Goal: Transaction & Acquisition: Purchase product/service

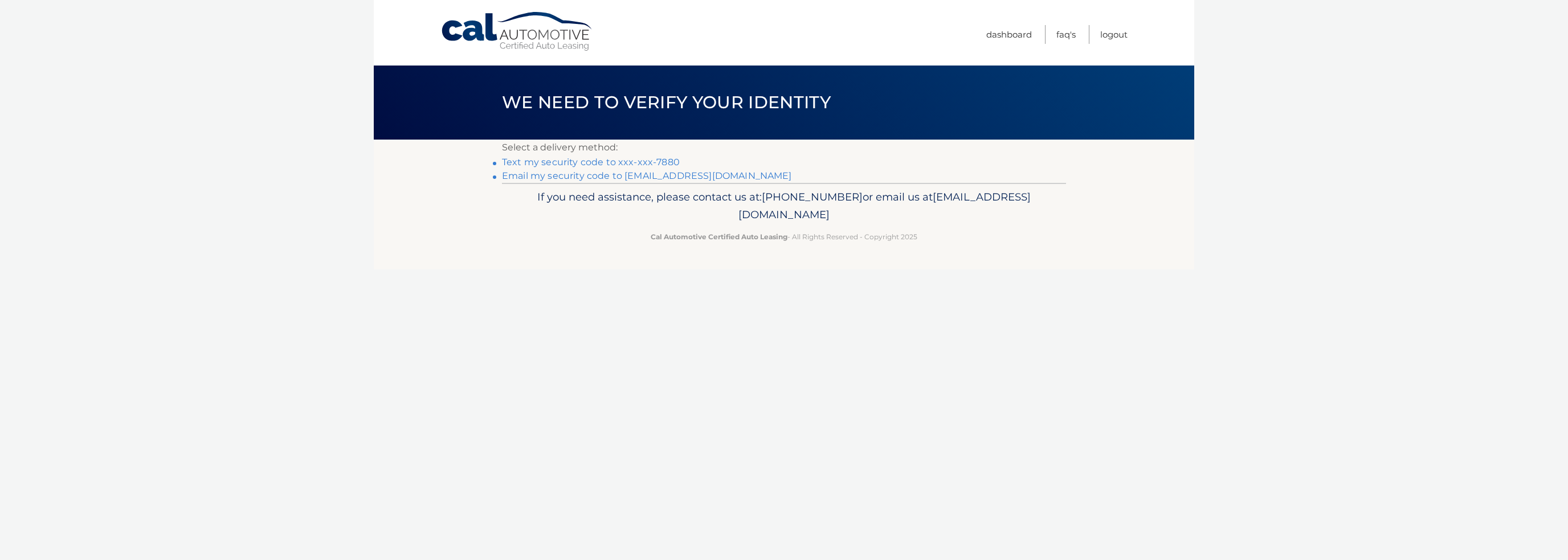
click at [600, 164] on link "Text my security code to xxx-xxx-7880" at bounding box center [590, 162] width 177 height 11
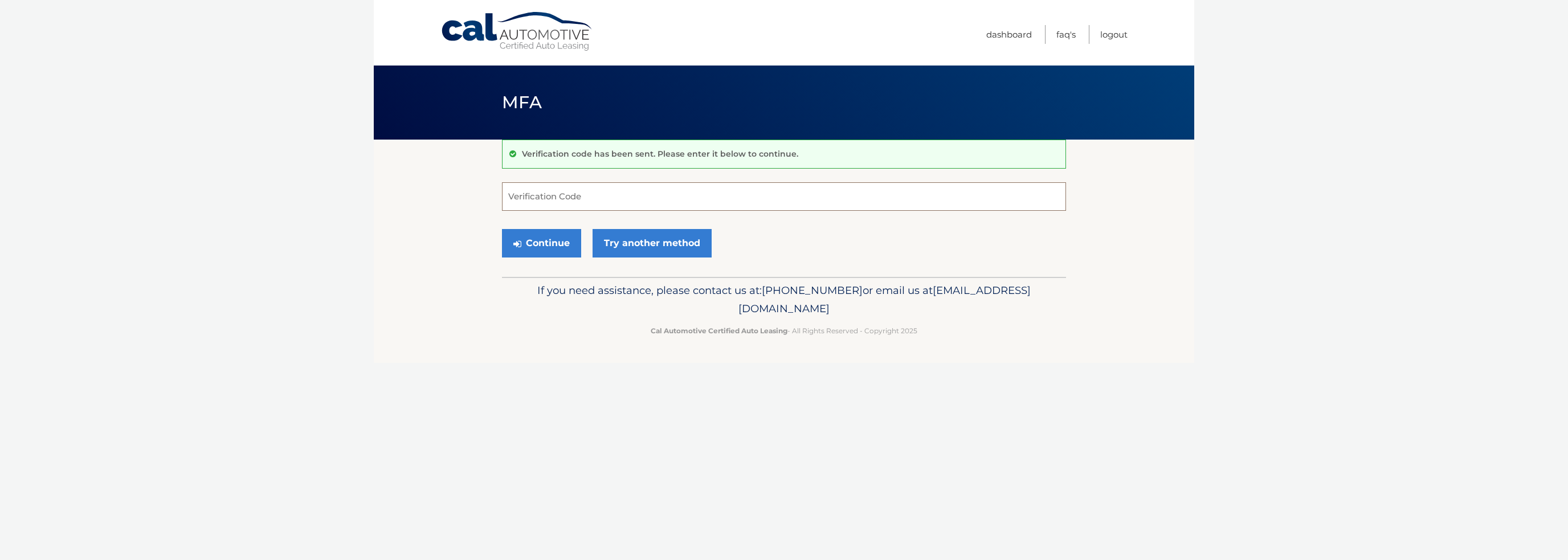
click at [571, 204] on input "Verification Code" at bounding box center [784, 196] width 564 height 28
type input "349684"
click at [570, 238] on button "Continue" at bounding box center [541, 243] width 79 height 28
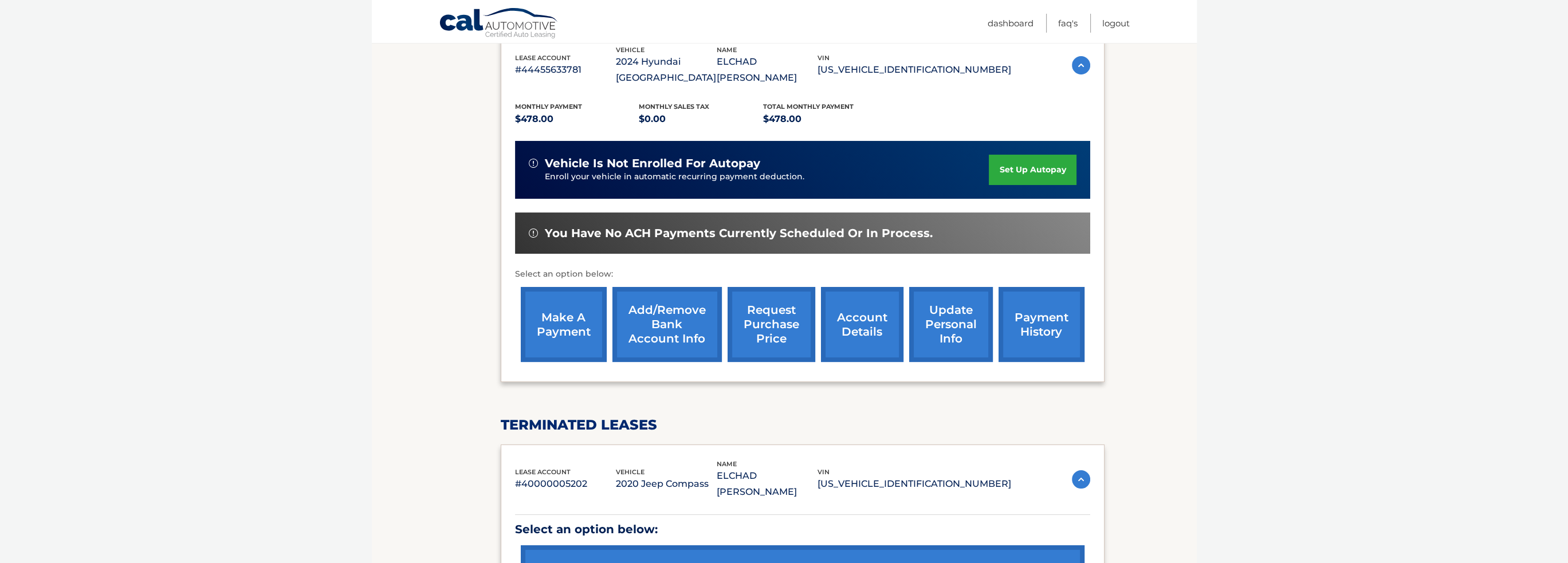
scroll to position [172, 0]
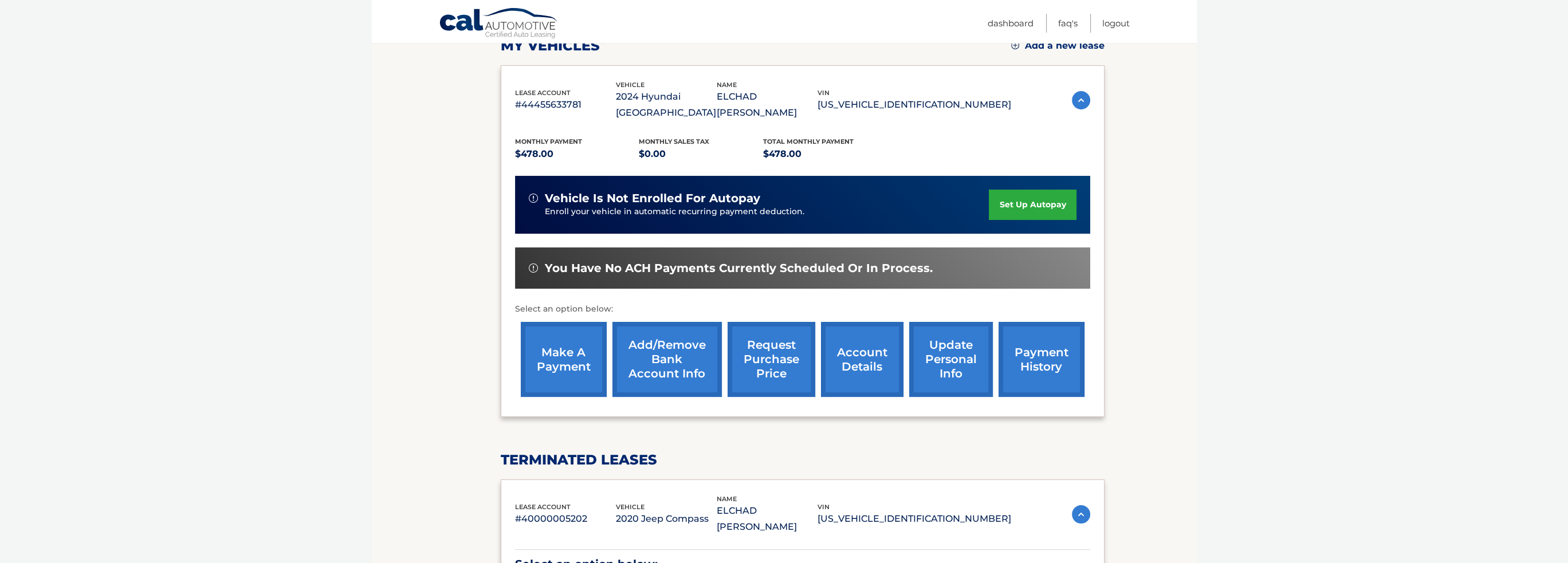
click at [574, 341] on link "make a payment" at bounding box center [563, 359] width 86 height 75
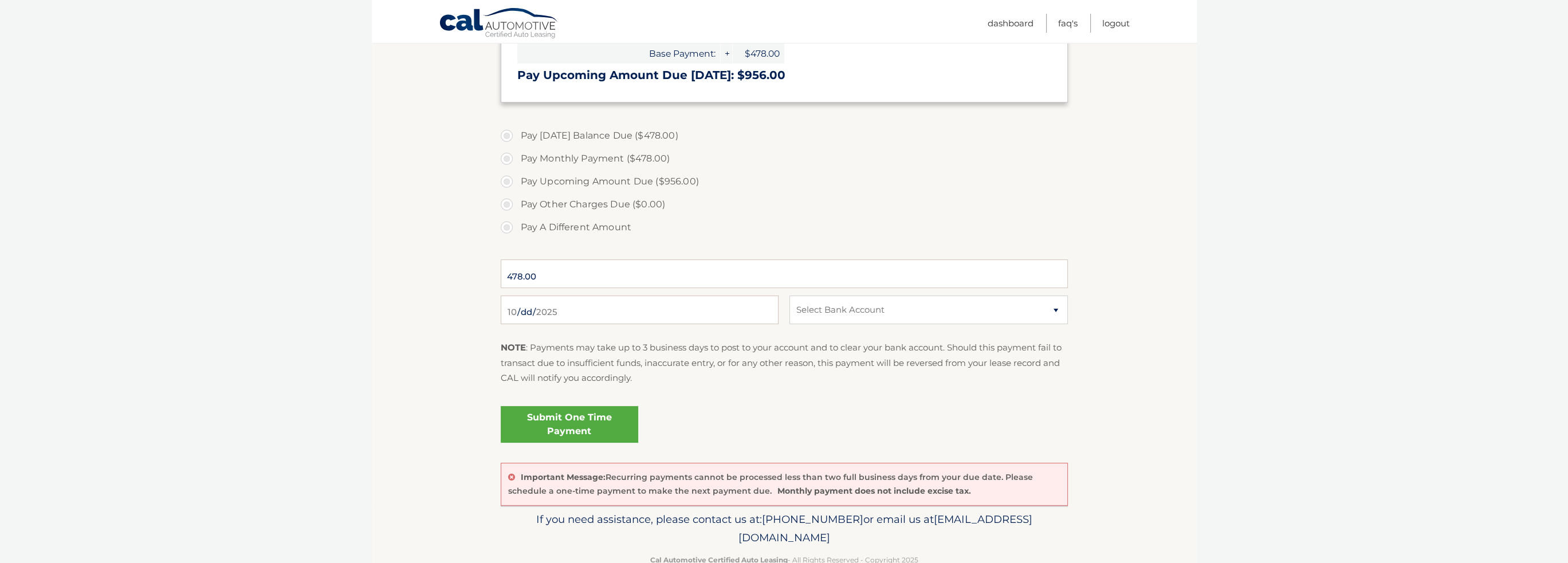
scroll to position [349, 0]
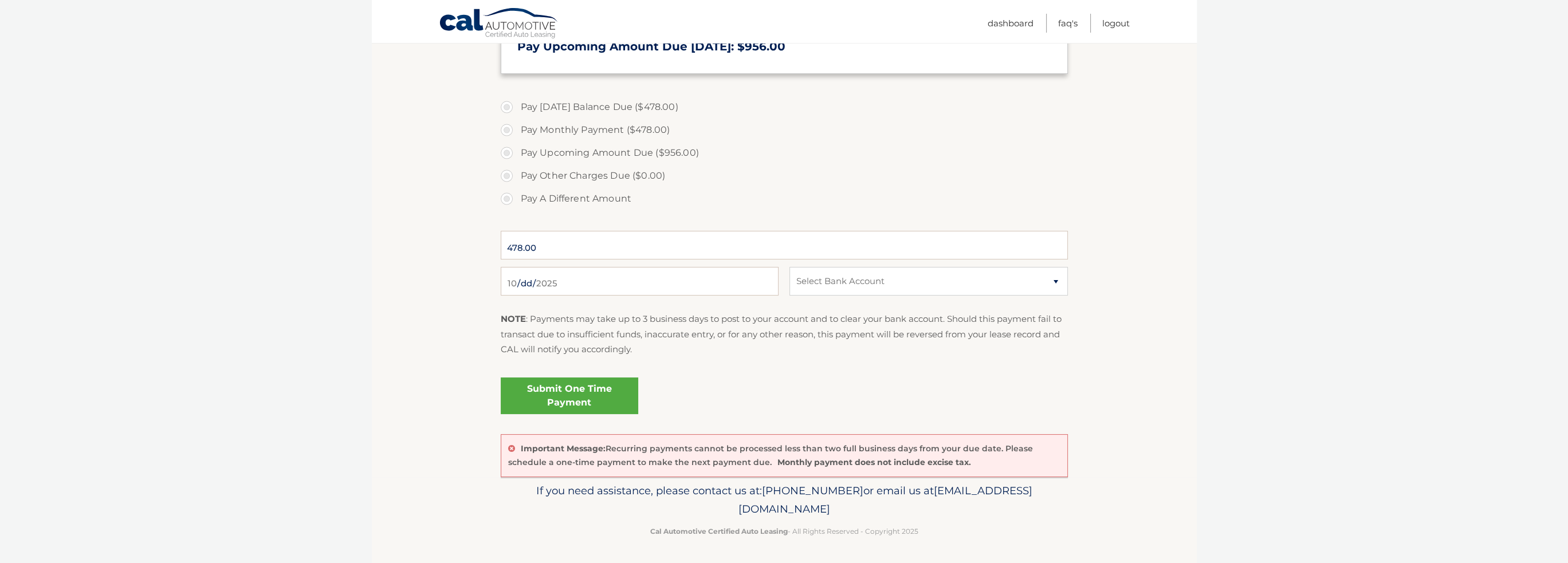
click at [577, 393] on link "Submit One Time Payment" at bounding box center [569, 396] width 137 height 37
click at [851, 278] on select "Select Bank Account" at bounding box center [928, 281] width 278 height 29
click at [790, 267] on select "Select Bank Account" at bounding box center [928, 281] width 278 height 29
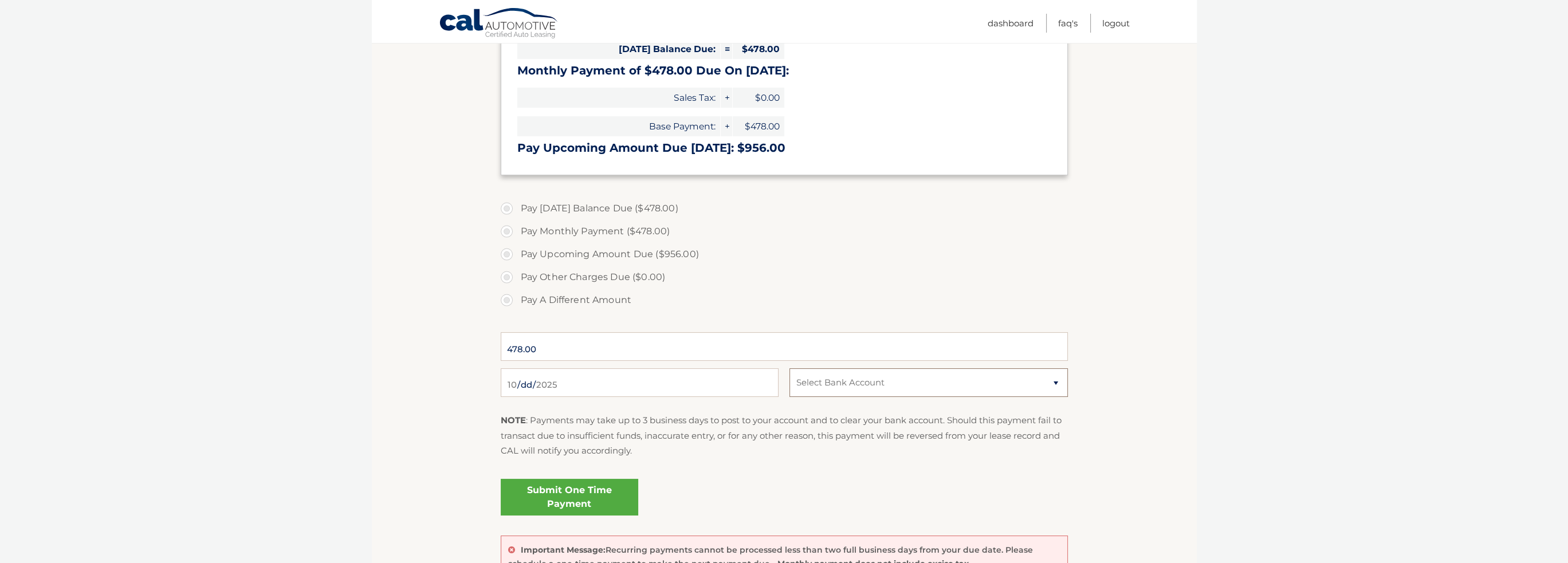
scroll to position [235, 0]
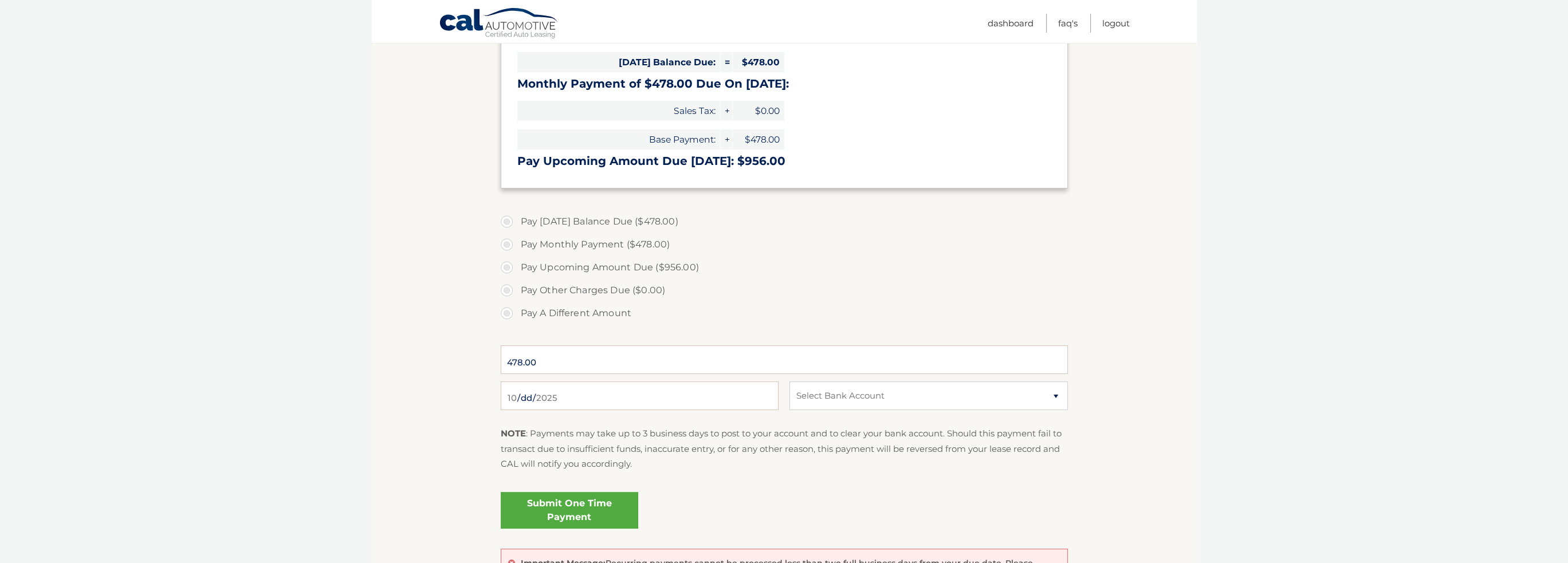
click at [507, 222] on label "Pay Today's Balance Due ($478.00)" at bounding box center [784, 221] width 567 height 23
click at [507, 222] on input "Pay Today's Balance Due ($478.00)" at bounding box center [511, 219] width 12 height 18
radio input "true"
click at [859, 400] on select "Select Bank Account" at bounding box center [928, 396] width 278 height 29
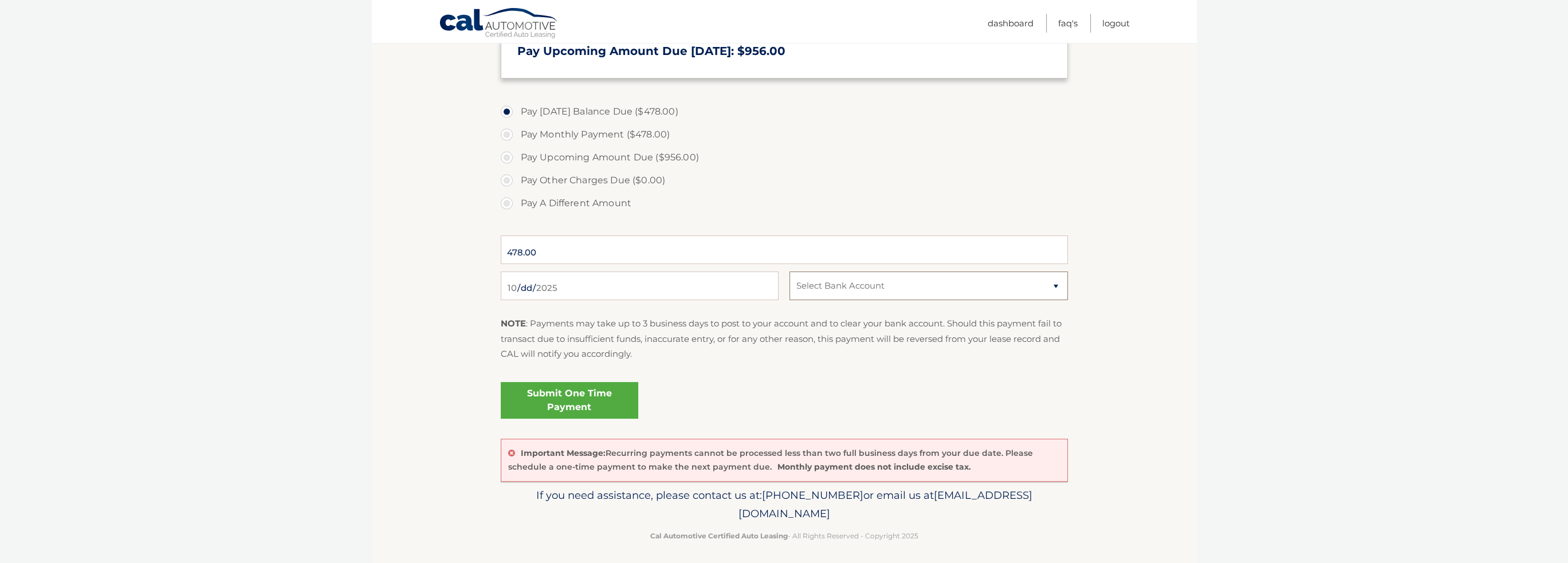
scroll to position [349, 0]
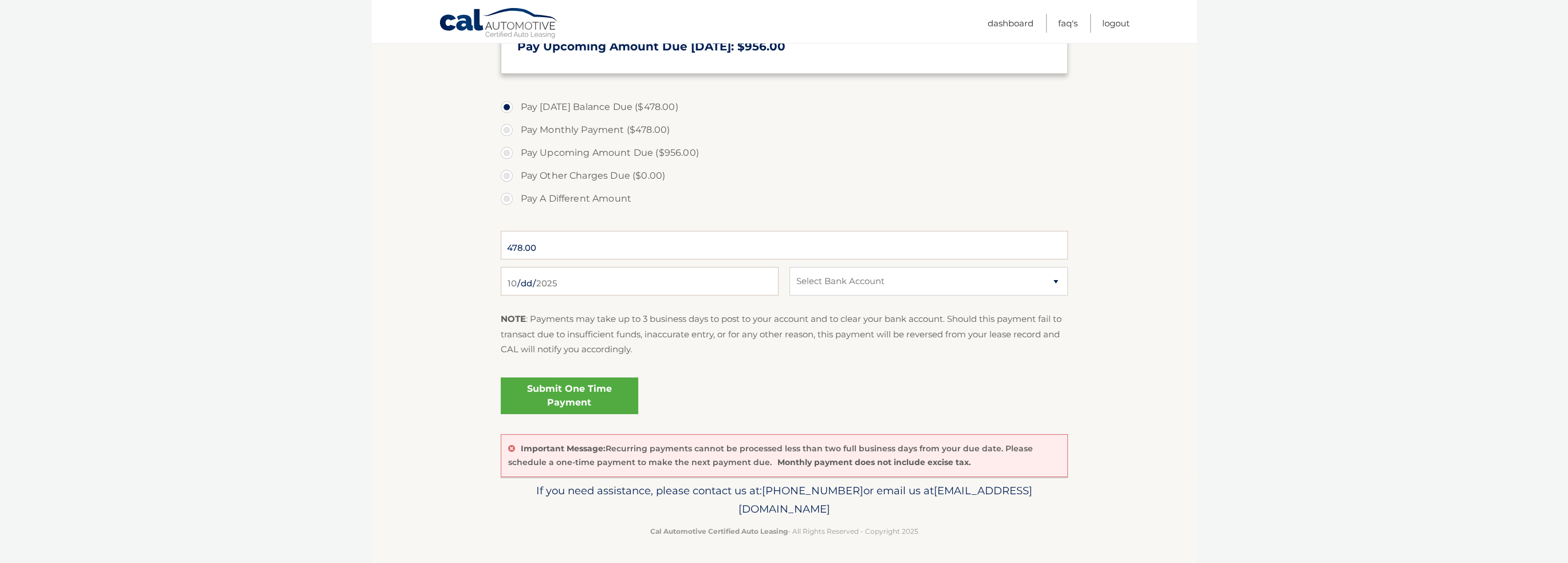
click at [557, 391] on link "Submit One Time Payment" at bounding box center [569, 396] width 137 height 37
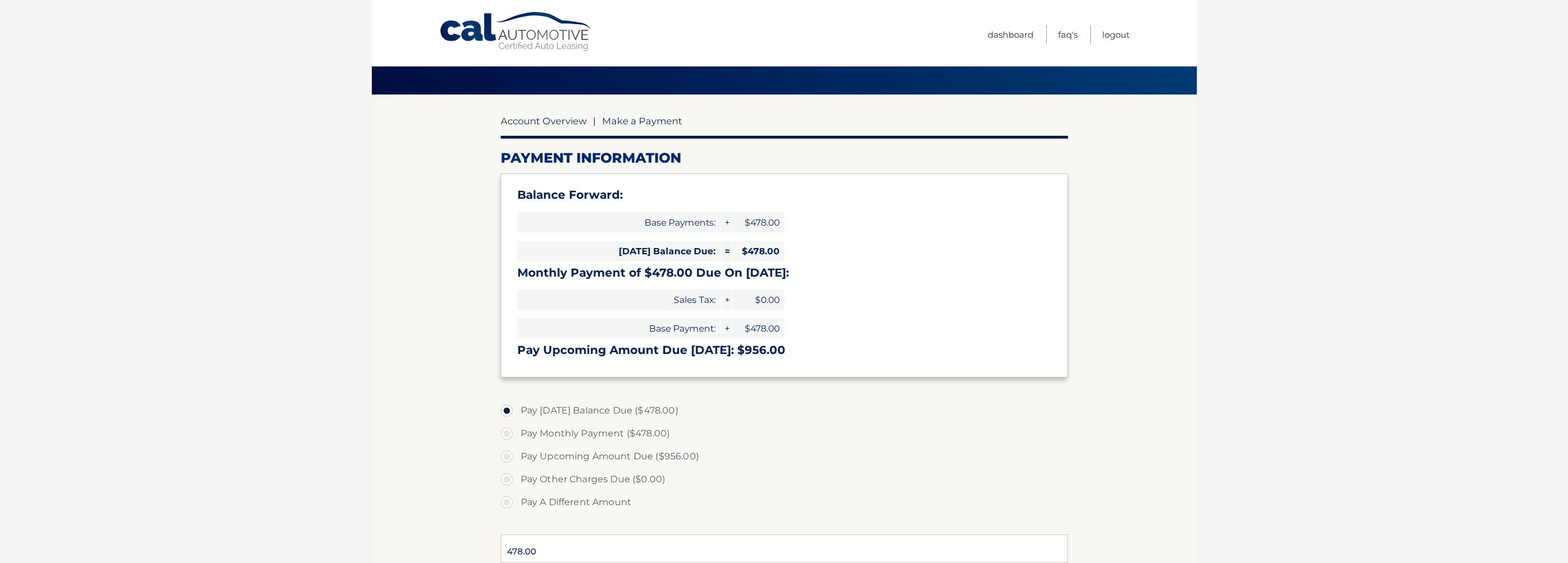
scroll to position [0, 0]
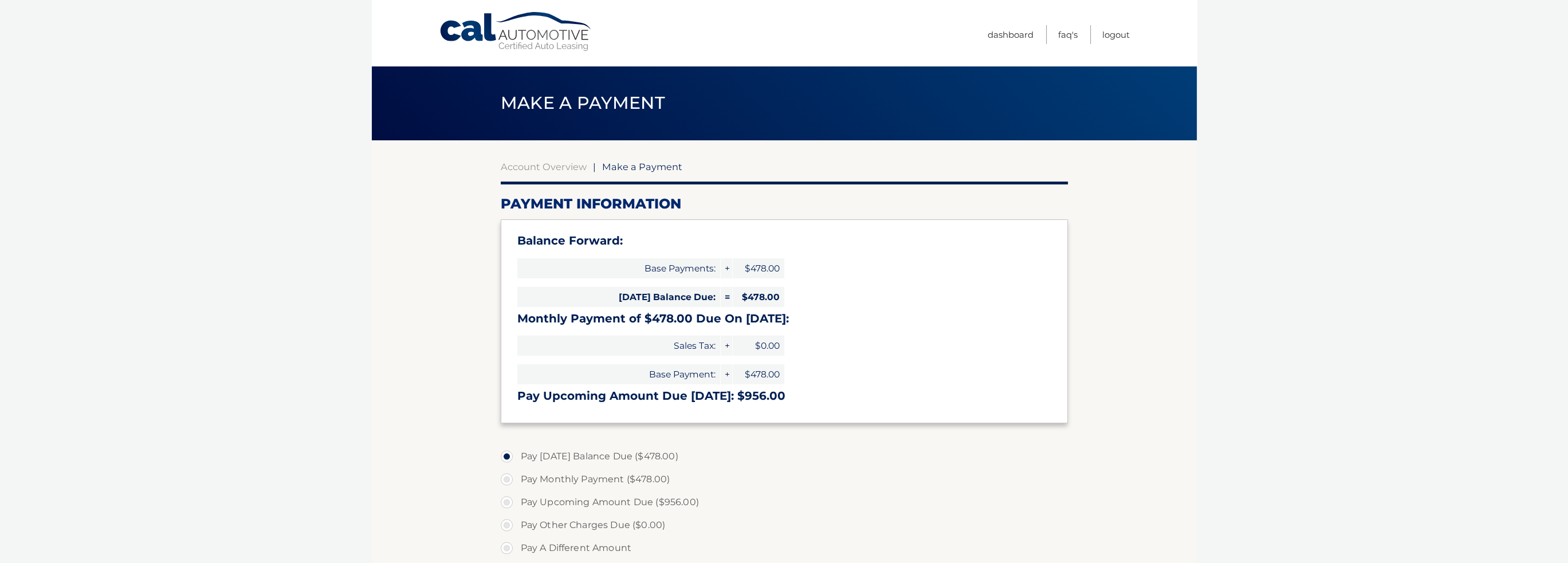
click at [516, 35] on link "Cal Automotive" at bounding box center [516, 32] width 155 height 40
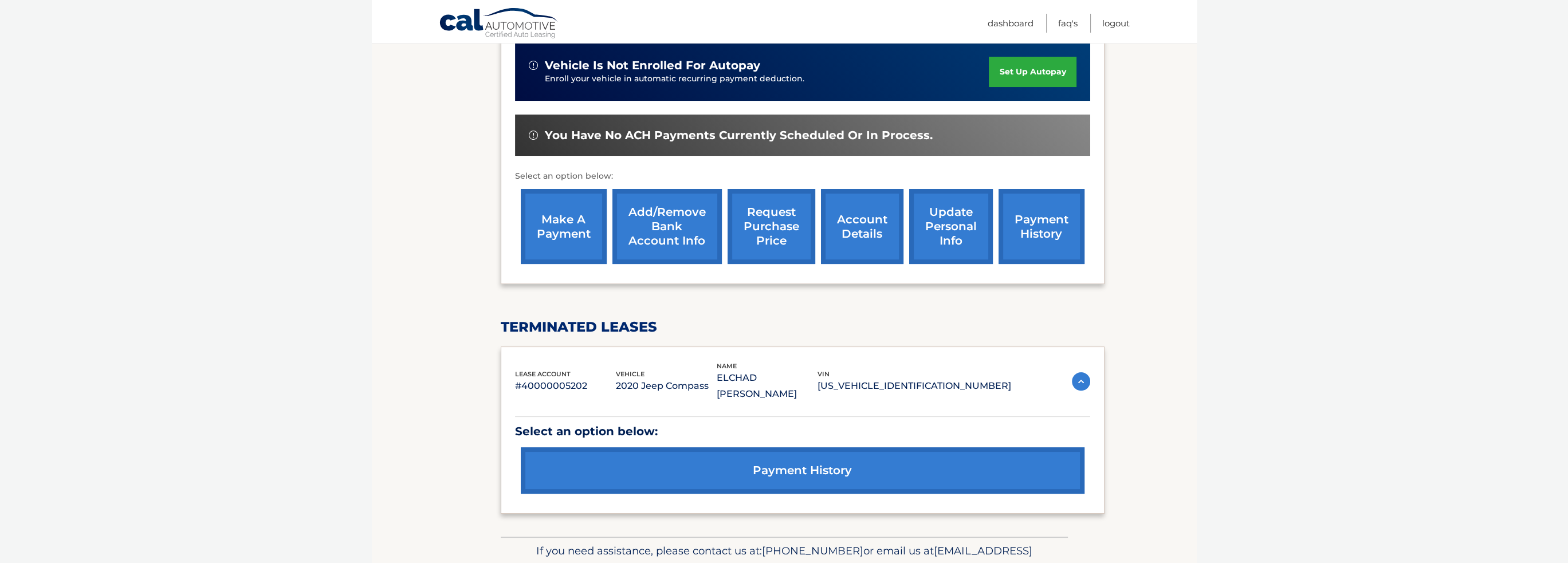
scroll to position [330, 0]
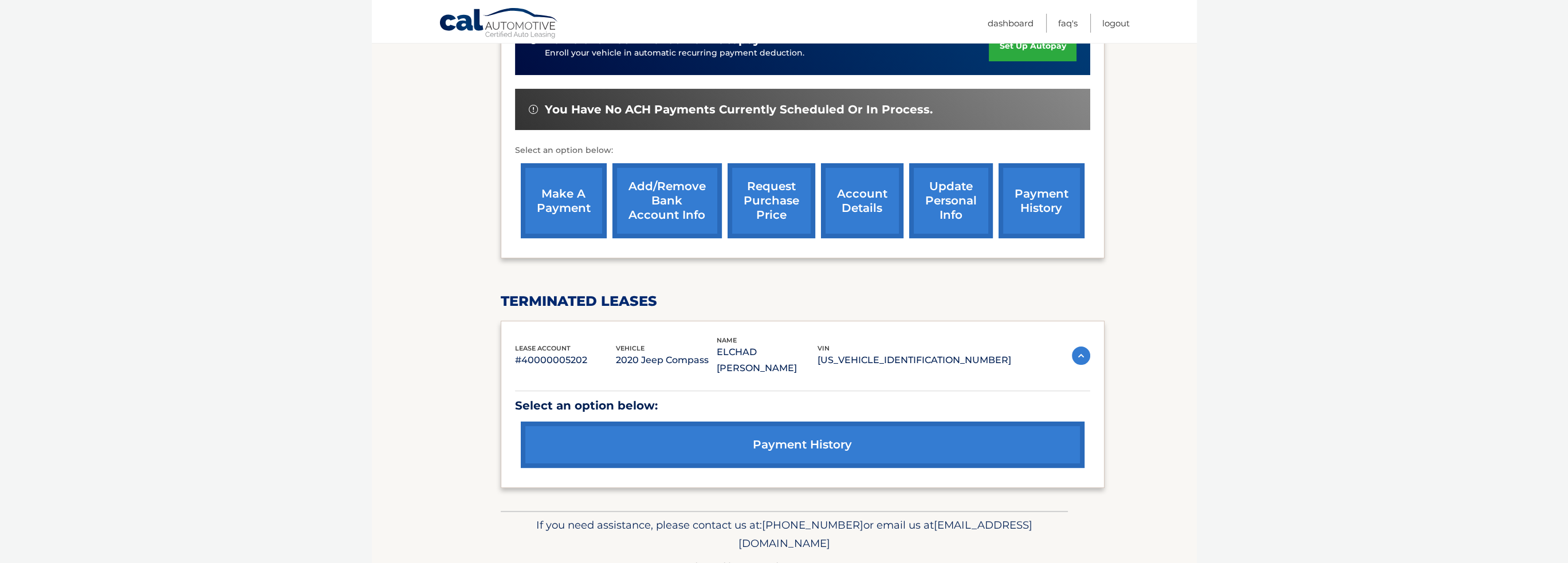
click at [800, 421] on link "payment history" at bounding box center [803, 444] width 564 height 46
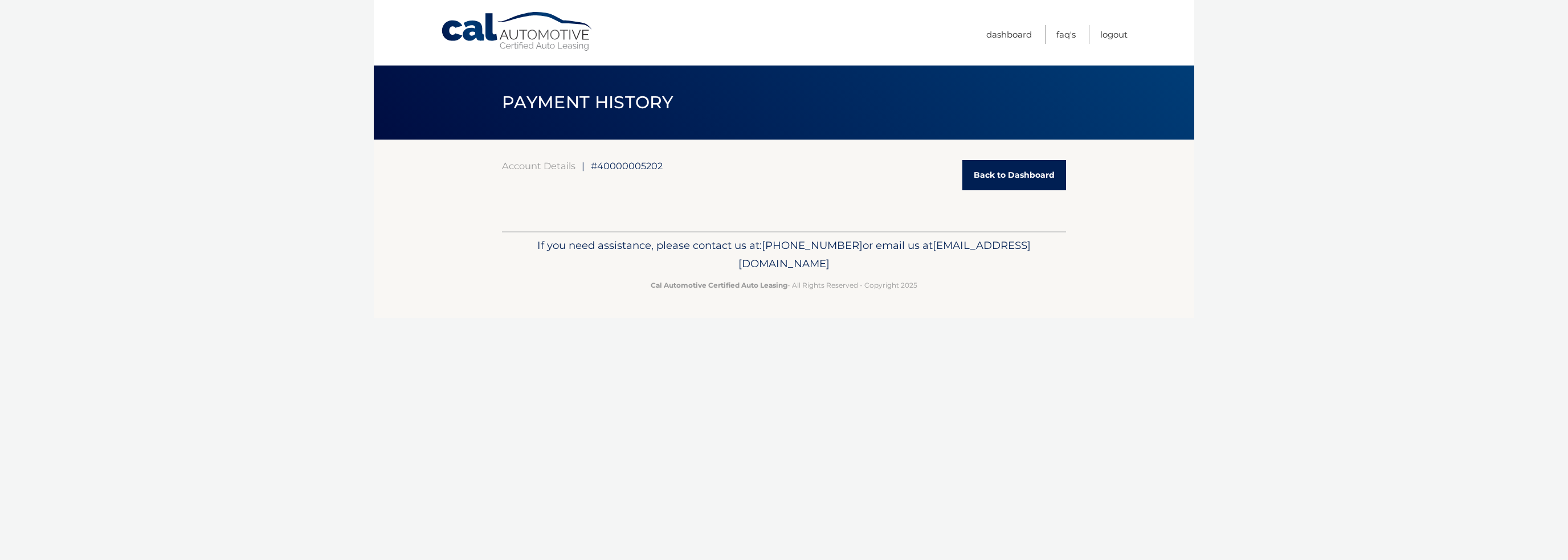
click at [1010, 187] on link "Back to Dashboard" at bounding box center [1014, 174] width 104 height 30
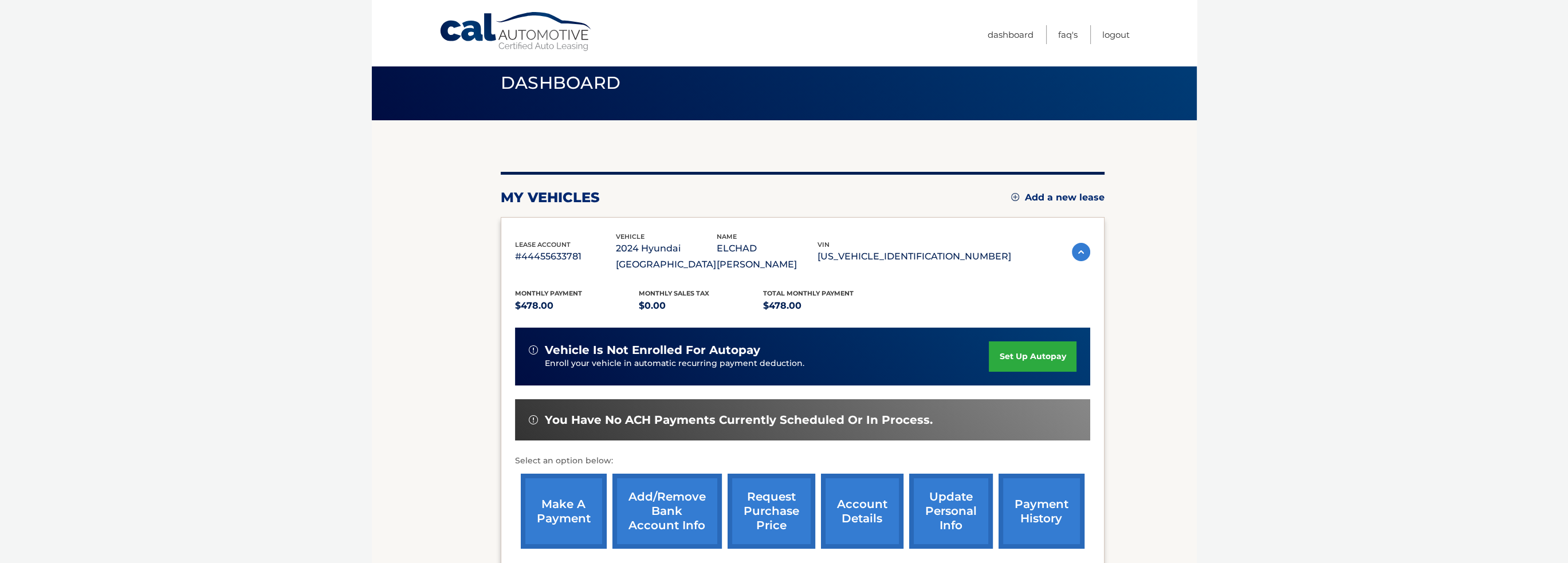
scroll to position [115, 0]
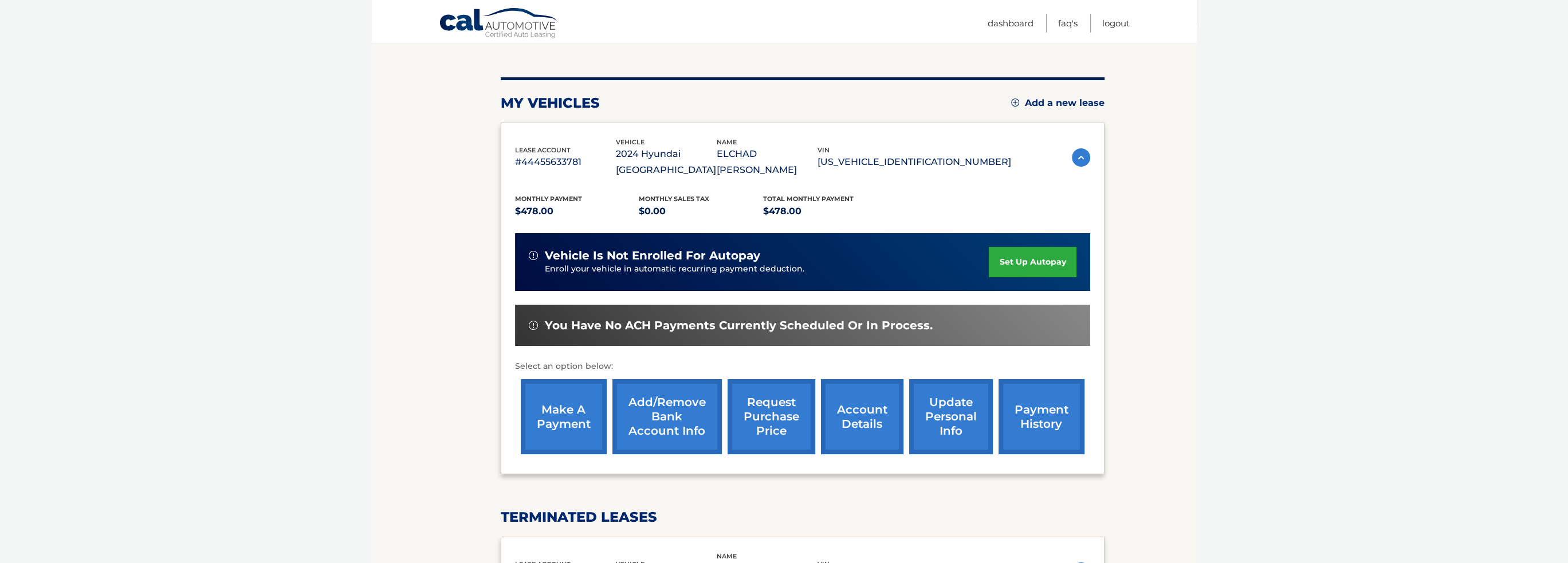
click at [577, 398] on link "make a payment" at bounding box center [563, 416] width 86 height 75
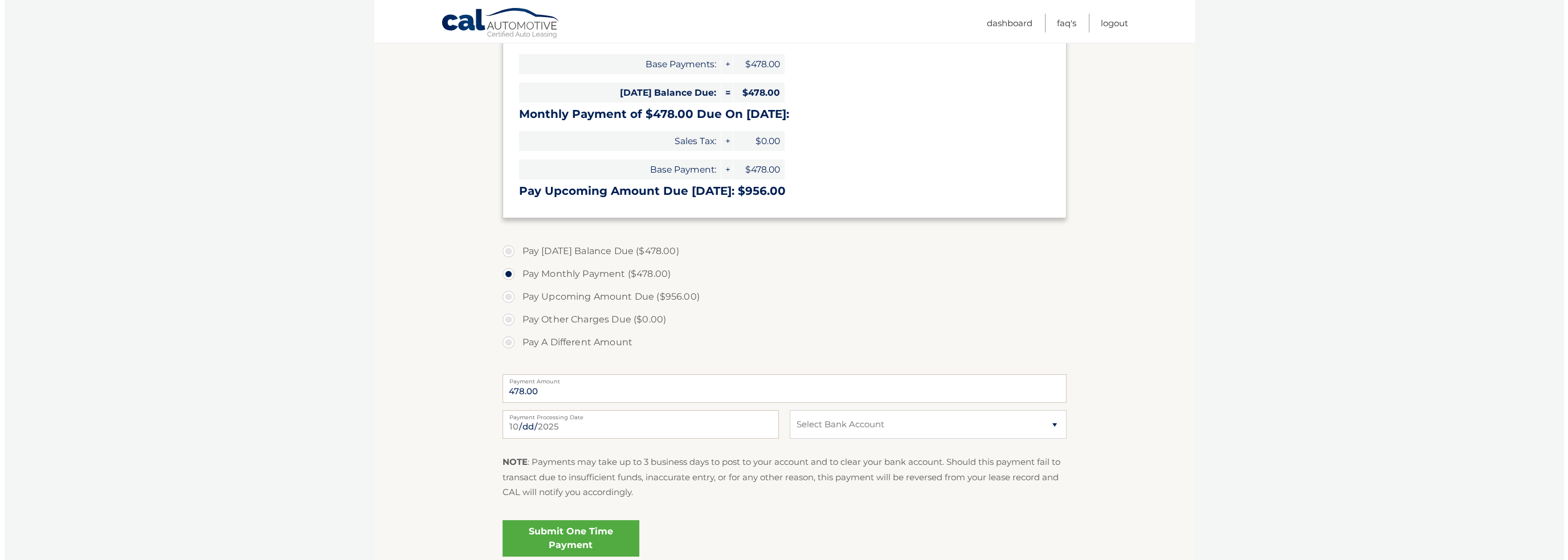
scroll to position [302, 0]
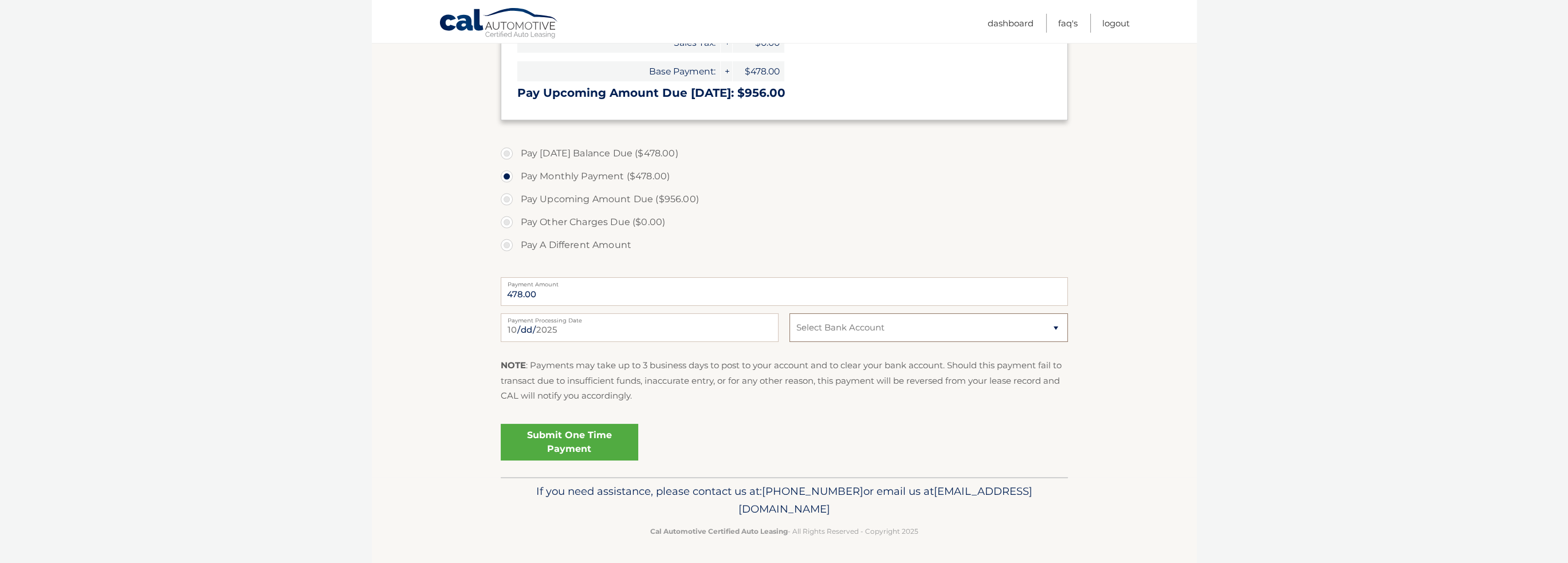
click at [986, 330] on select "Select Bank Account Checking CITIBANK NA *****3569 Checking CITIBANK NA *****02…" at bounding box center [928, 327] width 278 height 29
select select "N2Q5YzhjNzctMjQzYi00MWRkLWE4OWMtYzVmNGVkMDYyY2Zh"
click at [790, 313] on select "Select Bank Account Checking CITIBANK NA *****3569 Checking CITIBANK NA *****02…" at bounding box center [928, 327] width 278 height 29
click at [587, 443] on link "Submit One Time Payment" at bounding box center [569, 442] width 137 height 37
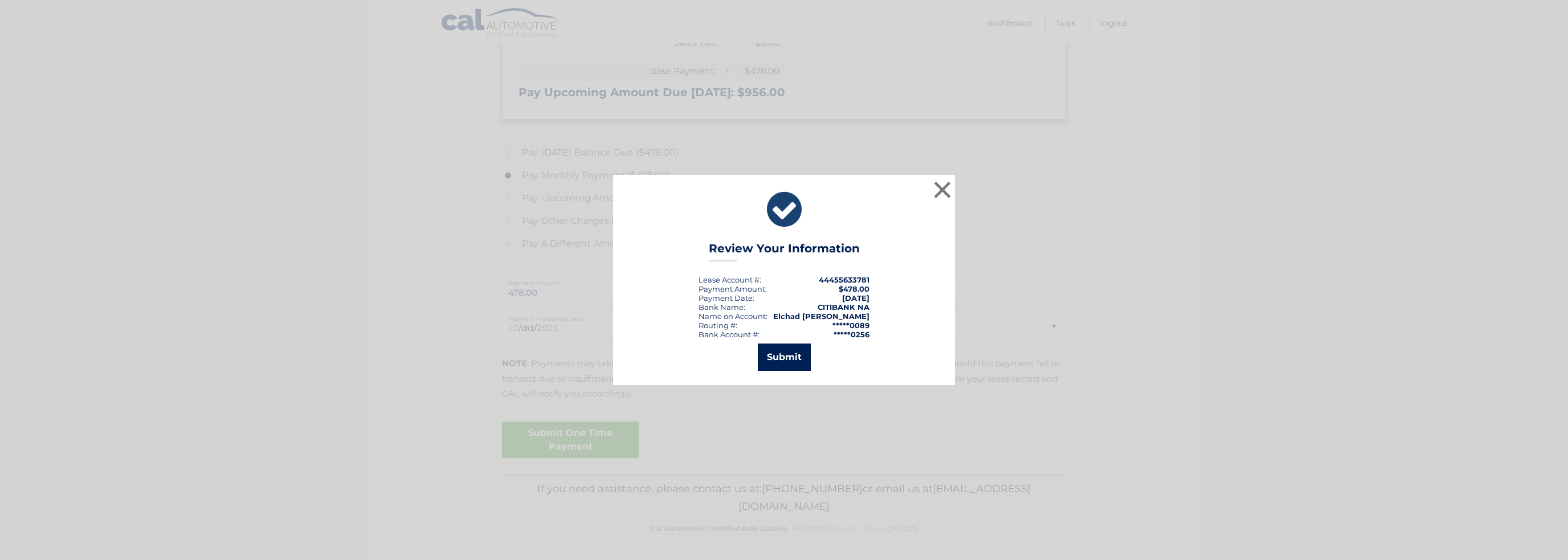
click at [800, 356] on button "Submit" at bounding box center [784, 356] width 53 height 27
